Goal: Information Seeking & Learning: Learn about a topic

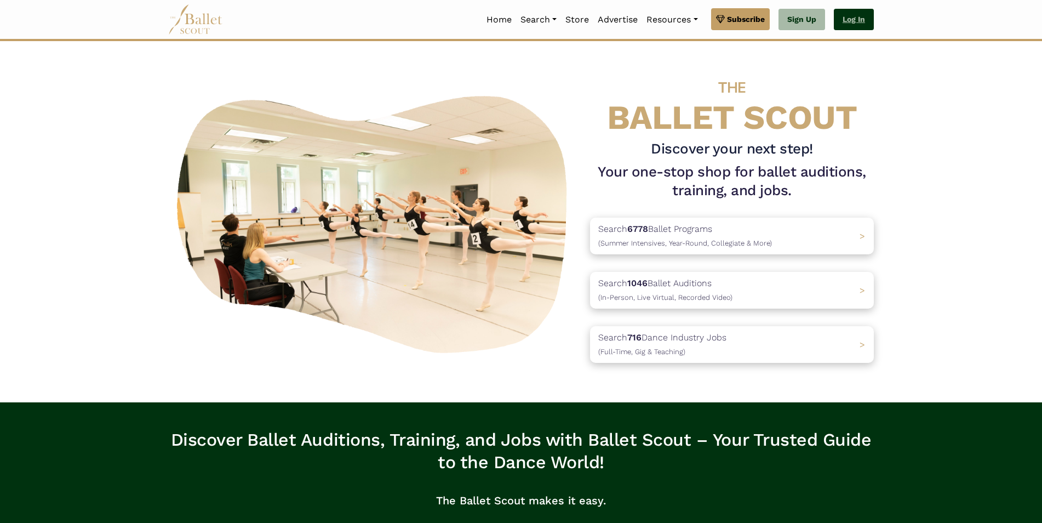
click at [858, 22] on link "Log In" at bounding box center [854, 20] width 40 height 22
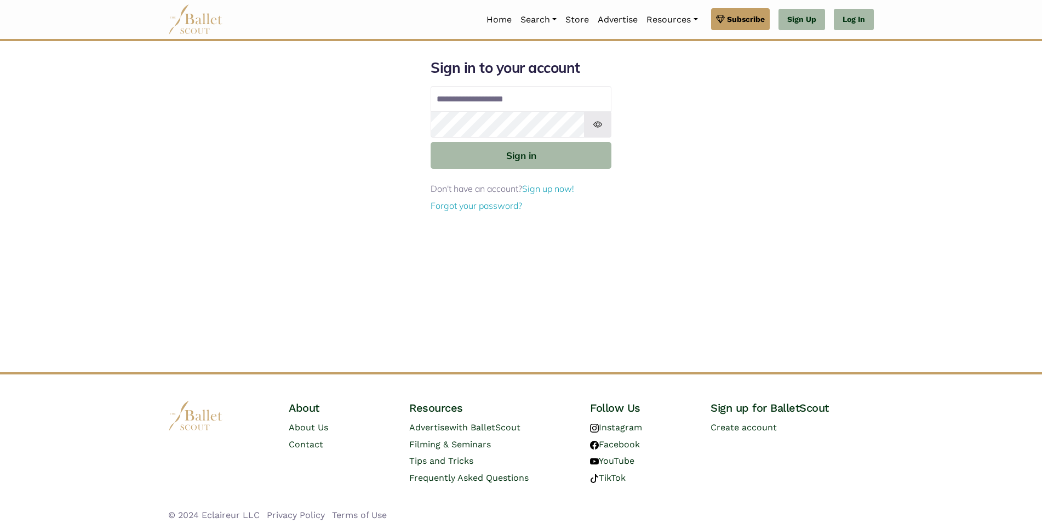
type input "**********"
click at [431, 142] on button "Sign in" at bounding box center [521, 155] width 181 height 27
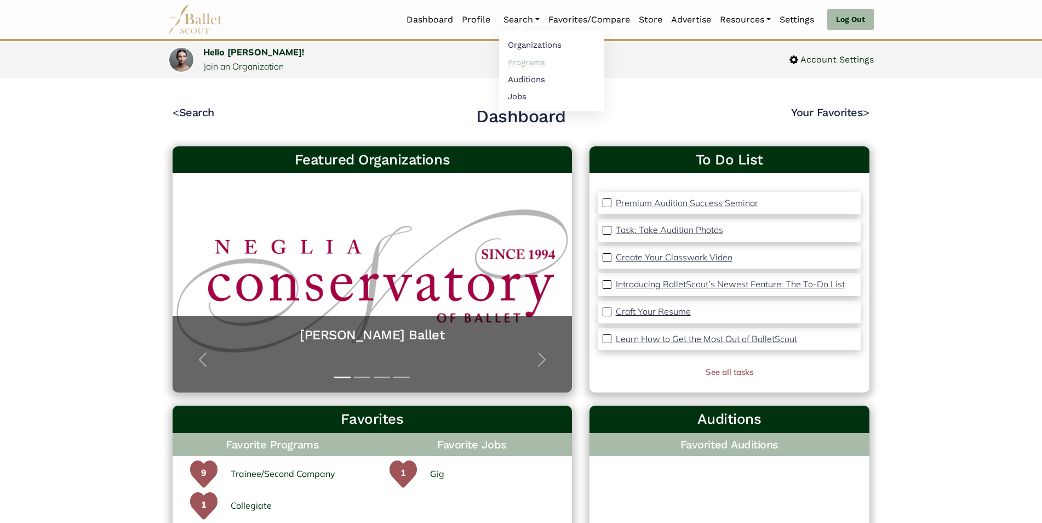
click at [512, 61] on link "Programs" at bounding box center [551, 62] width 105 height 17
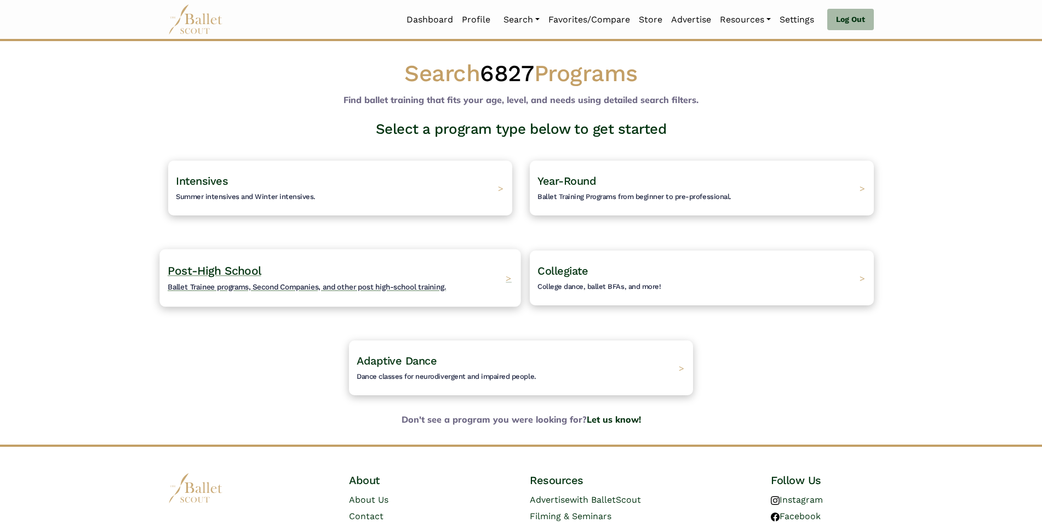
click at [335, 286] on span "Ballet Trainee programs, Second Companies, and other post high-school training." at bounding box center [307, 286] width 278 height 9
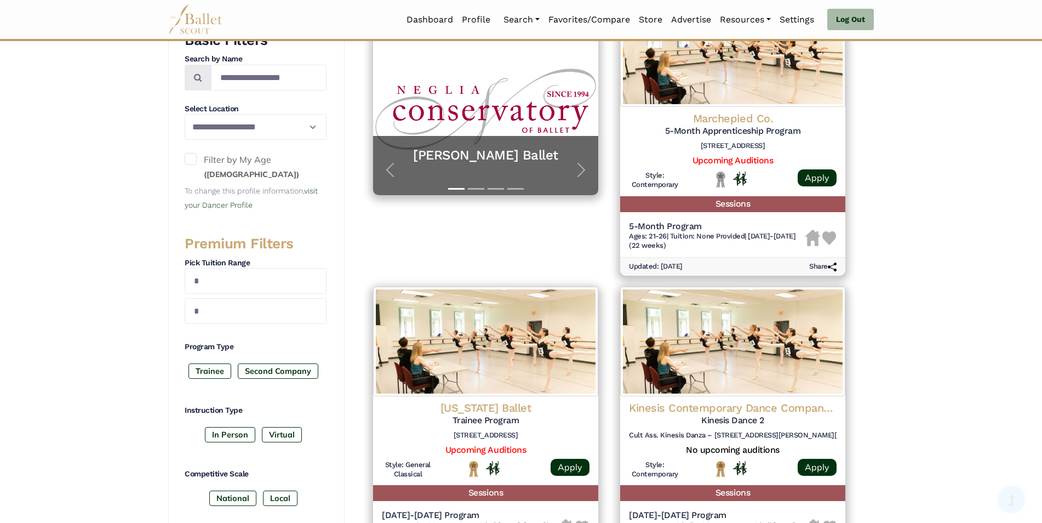
scroll to position [285, 0]
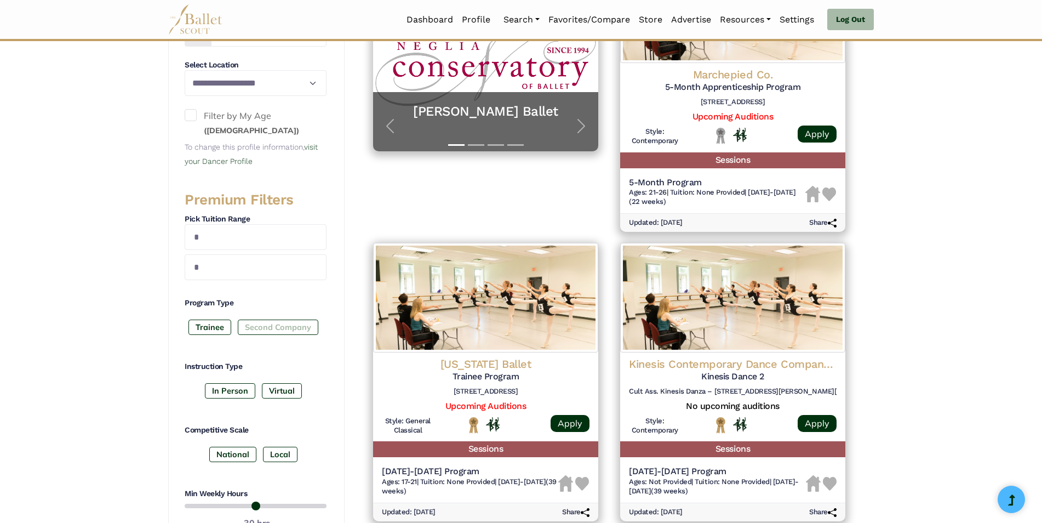
click at [277, 332] on label "Second Company" at bounding box center [278, 327] width 81 height 15
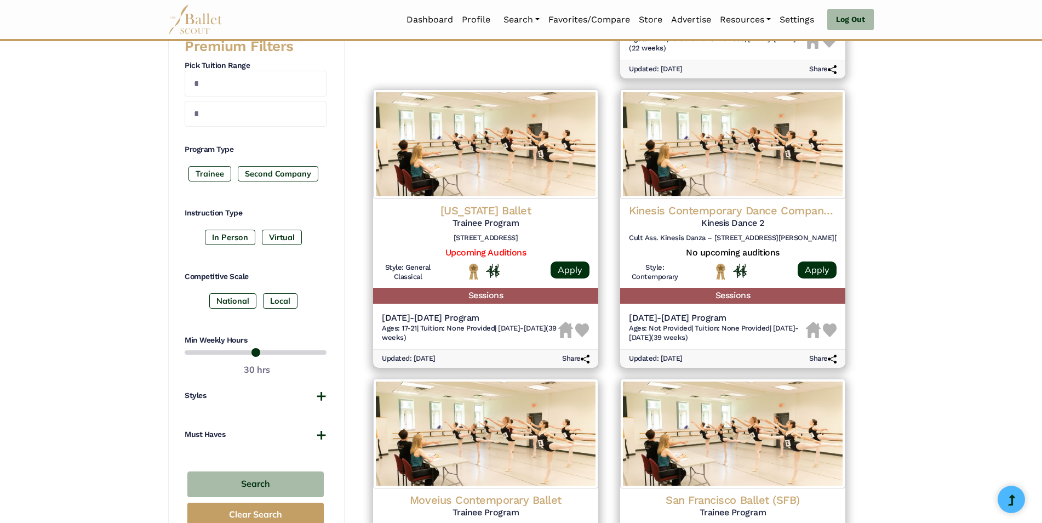
scroll to position [526, 0]
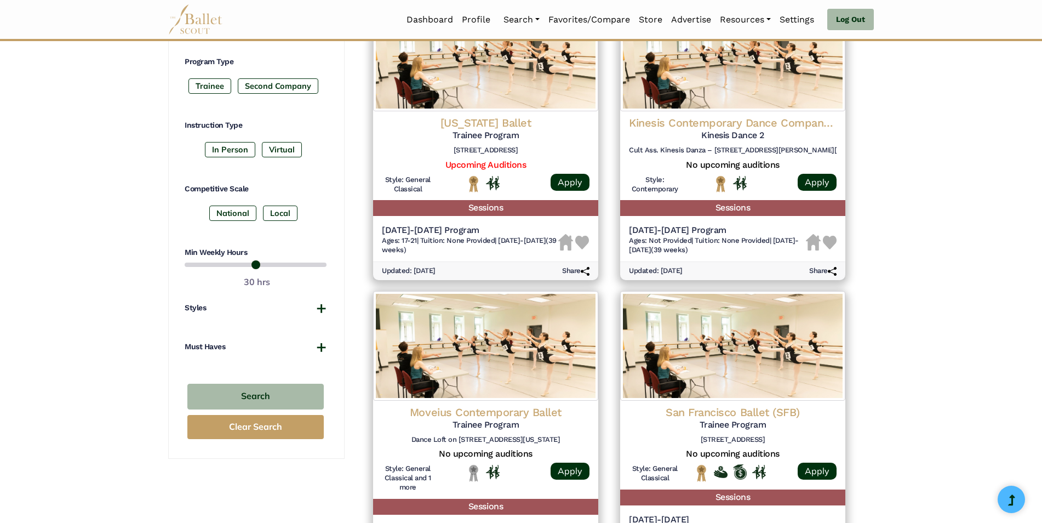
drag, startPoint x: 287, startPoint y: 265, endPoint x: 246, endPoint y: 264, distance: 41.7
click at [246, 264] on input "range" at bounding box center [256, 264] width 142 height 13
drag, startPoint x: 246, startPoint y: 264, endPoint x: 237, endPoint y: 265, distance: 8.8
type input "**"
click at [237, 265] on input "range" at bounding box center [256, 264] width 142 height 13
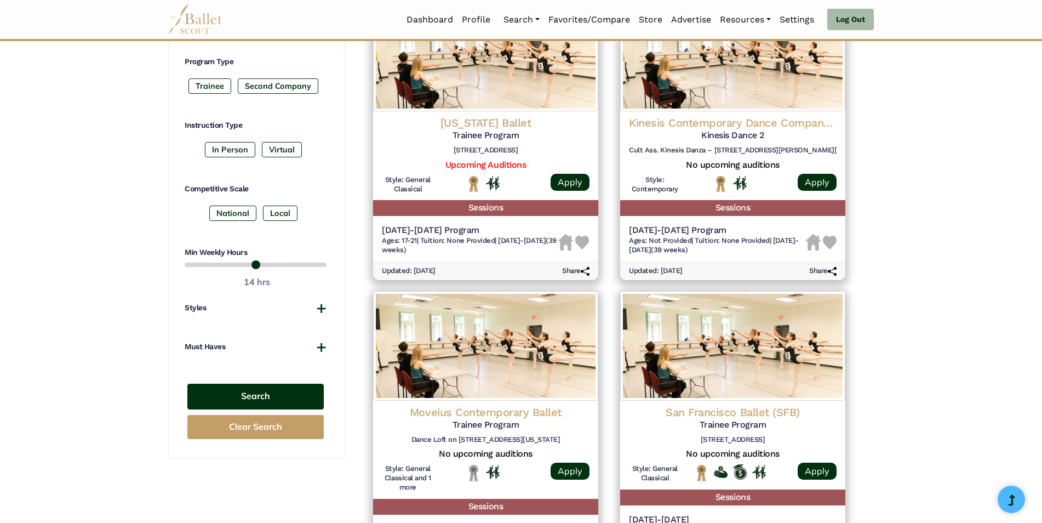
click at [264, 396] on button "Search" at bounding box center [255, 397] width 136 height 26
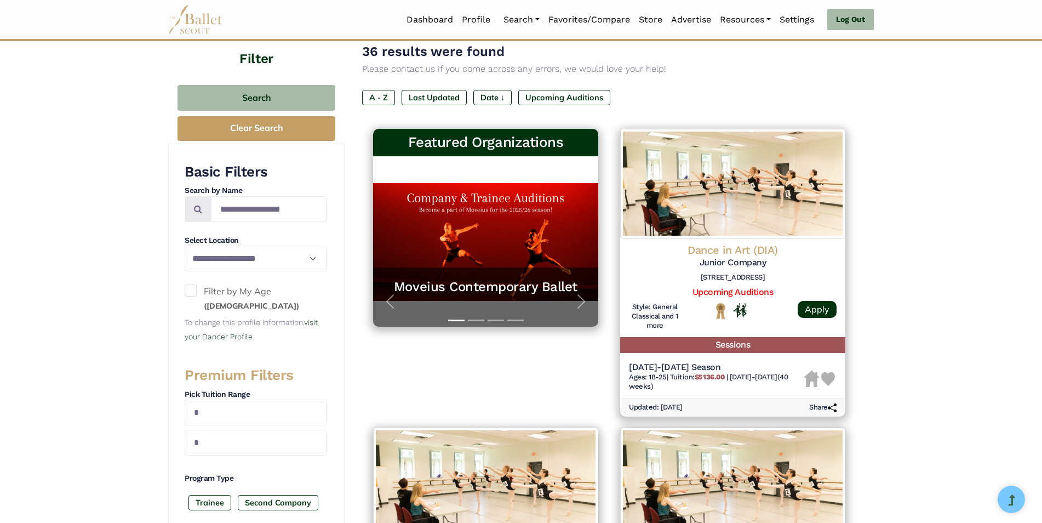
scroll to position [44, 0]
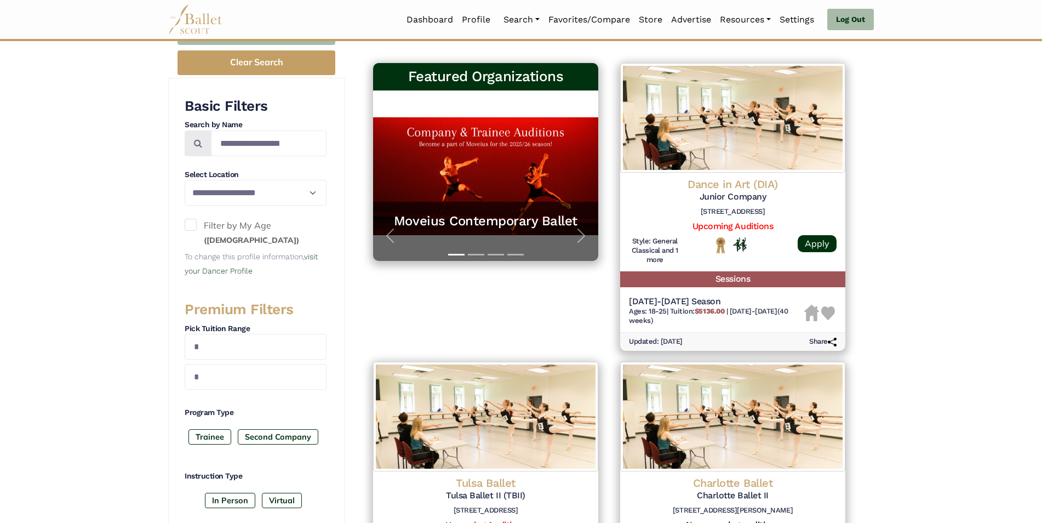
scroll to position [153, 0]
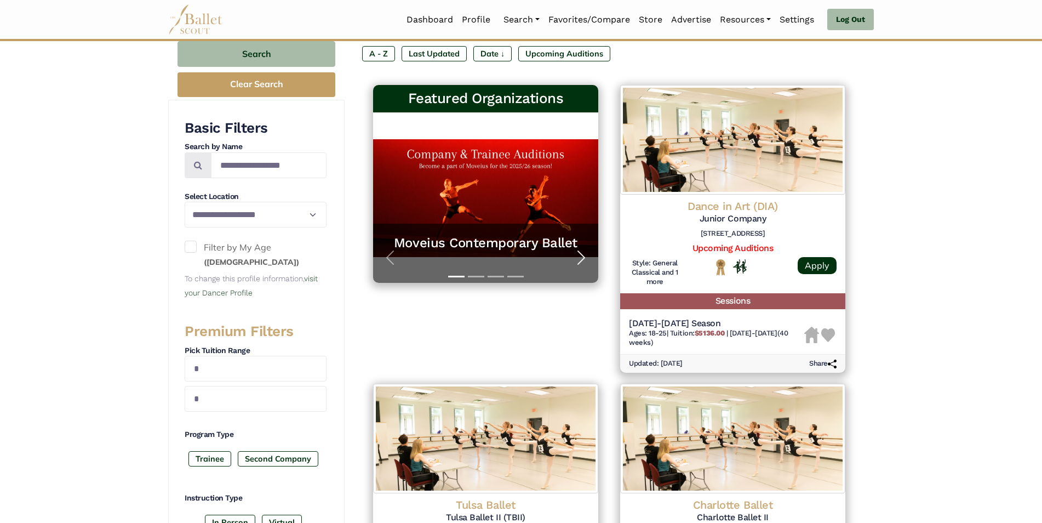
click at [587, 260] on span "button" at bounding box center [582, 258] width 18 height 18
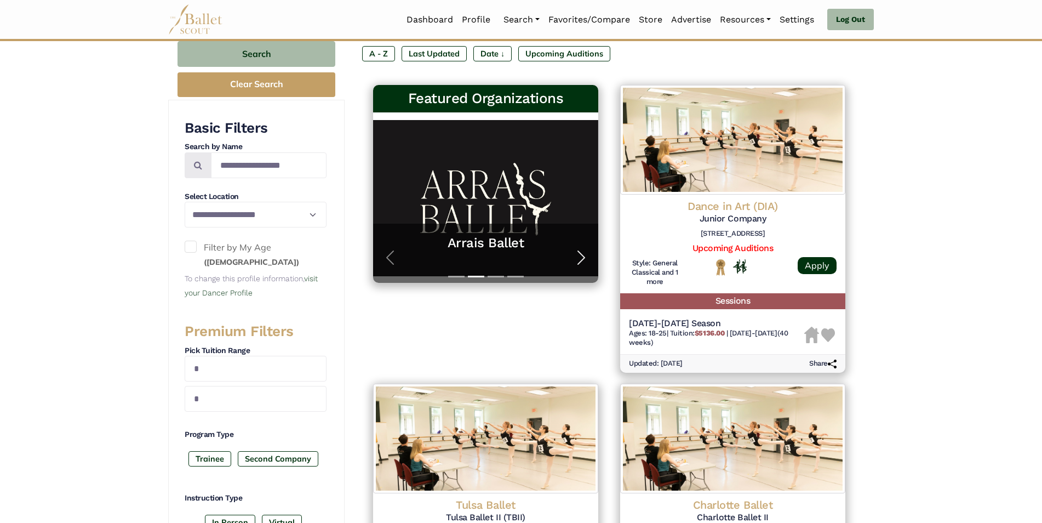
click at [587, 260] on span "button" at bounding box center [582, 258] width 18 height 18
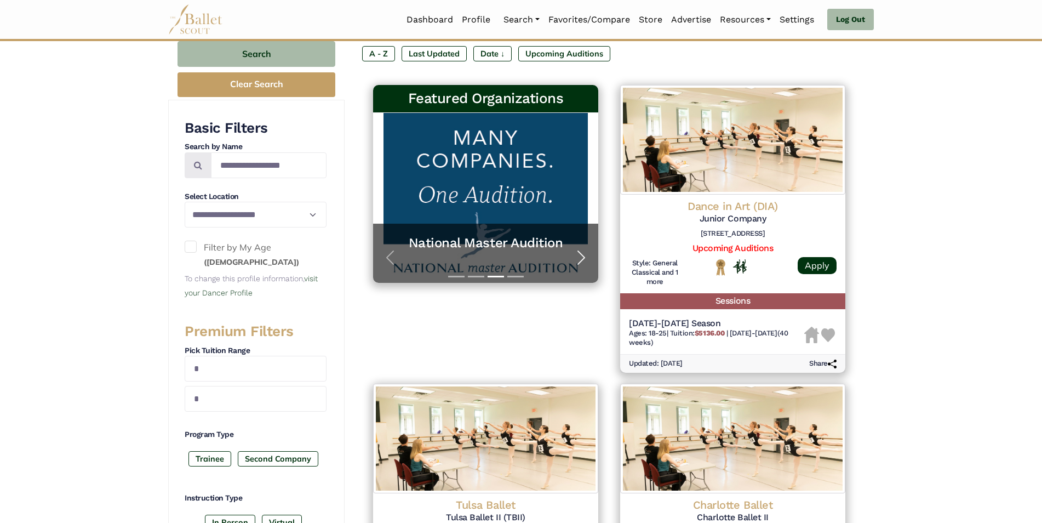
click at [587, 260] on span "button" at bounding box center [582, 258] width 18 height 18
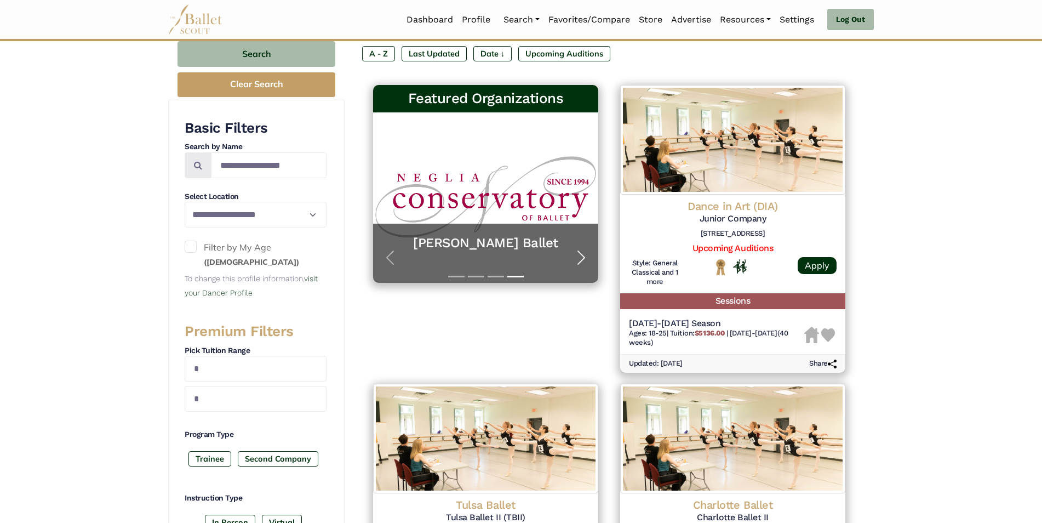
click at [587, 260] on span "button" at bounding box center [582, 258] width 18 height 18
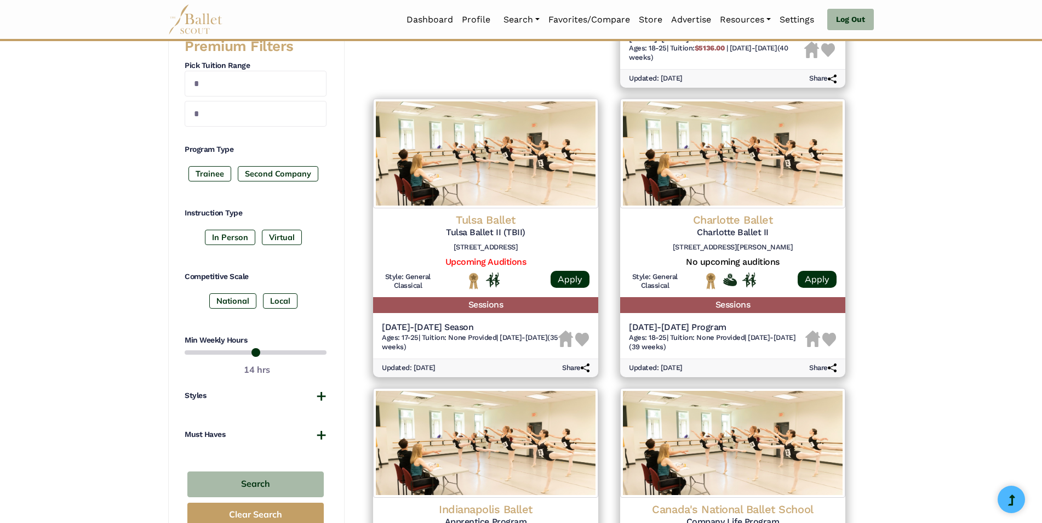
scroll to position [460, 0]
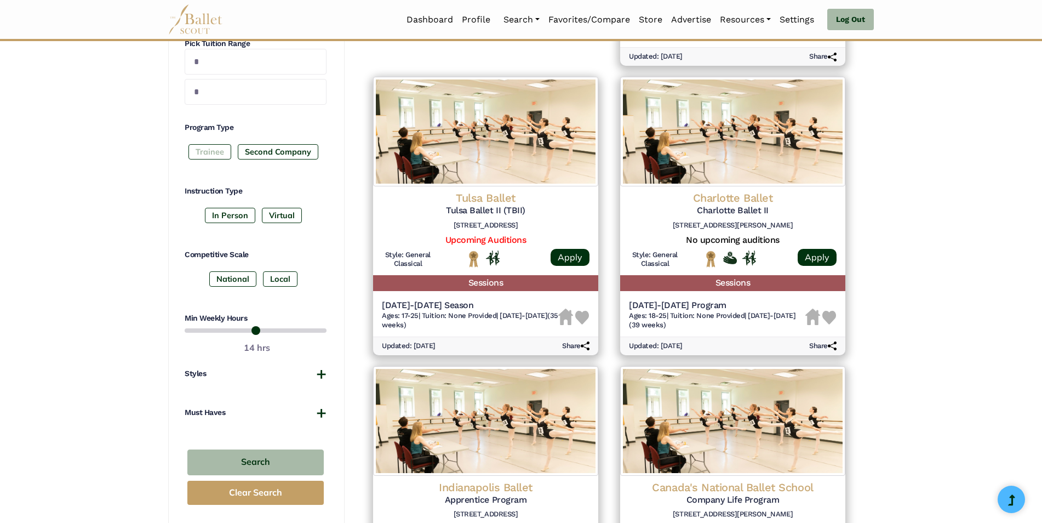
click at [218, 156] on label "Trainee" at bounding box center [210, 151] width 43 height 15
click at [252, 457] on button "Search" at bounding box center [255, 462] width 136 height 26
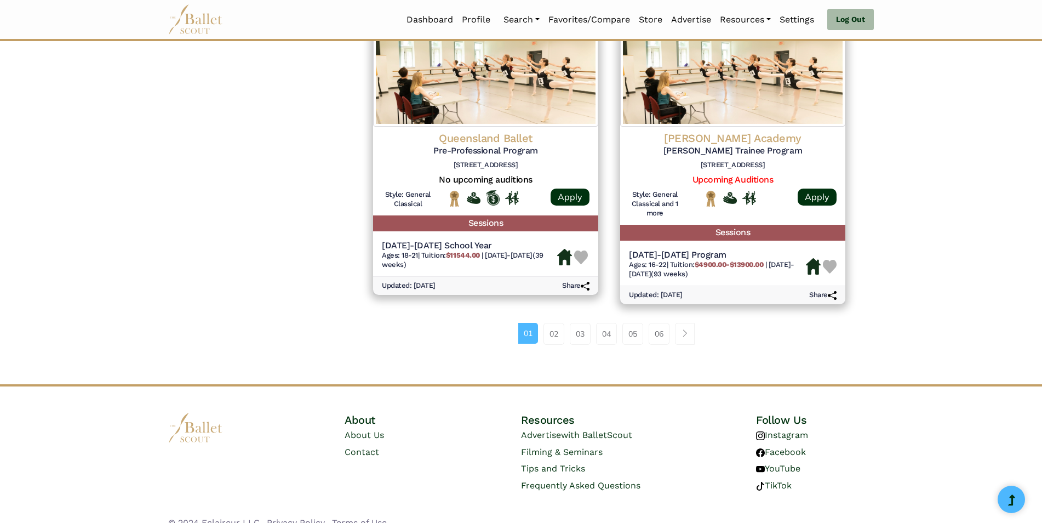
scroll to position [1441, 0]
